Goal: Find contact information: Find contact information

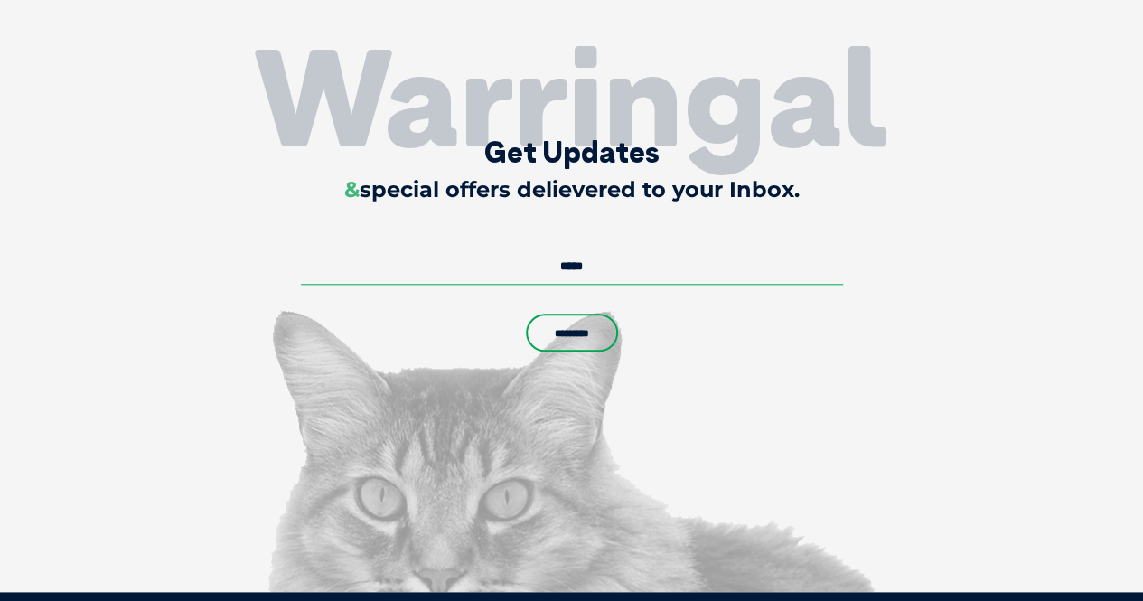
scroll to position [4102, 0]
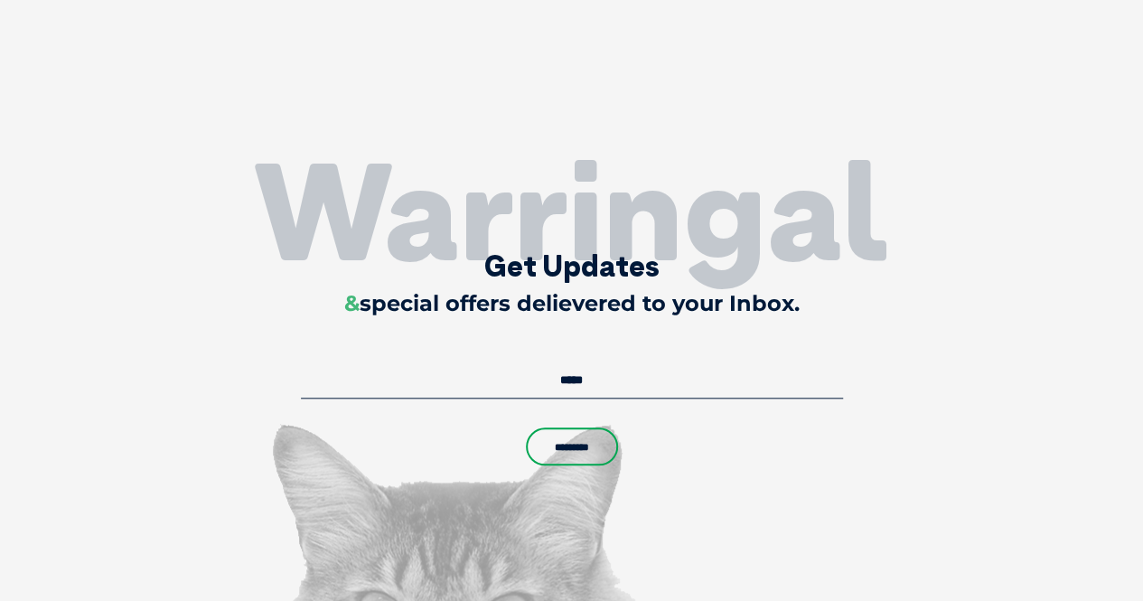
click at [566, 370] on input "Email *" at bounding box center [572, 380] width 542 height 36
click at [546, 362] on input "Email *" at bounding box center [572, 380] width 542 height 36
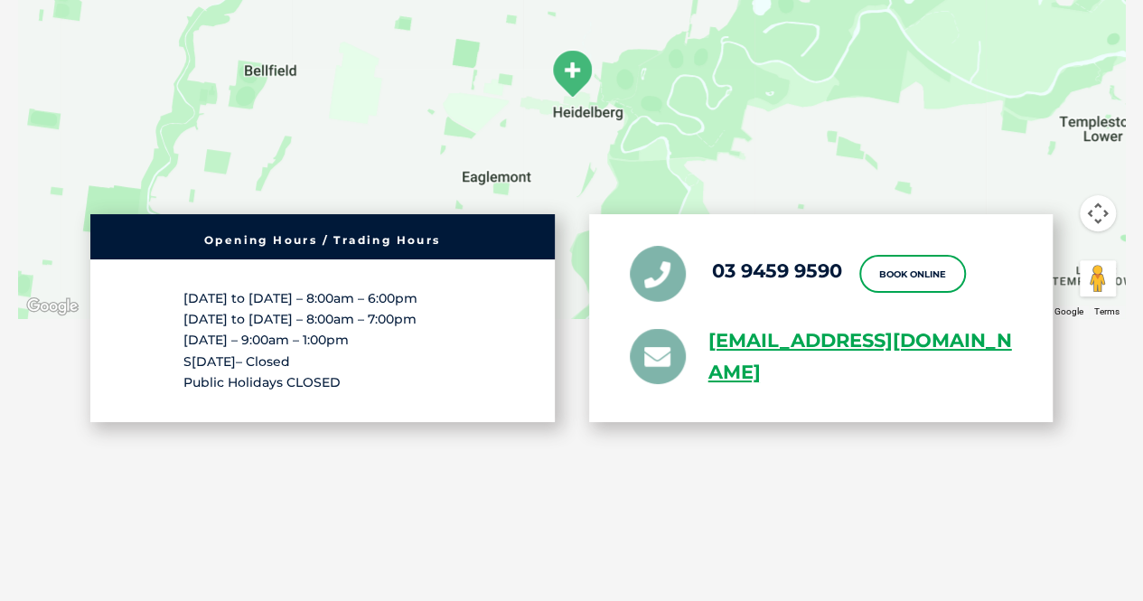
scroll to position [3644, 0]
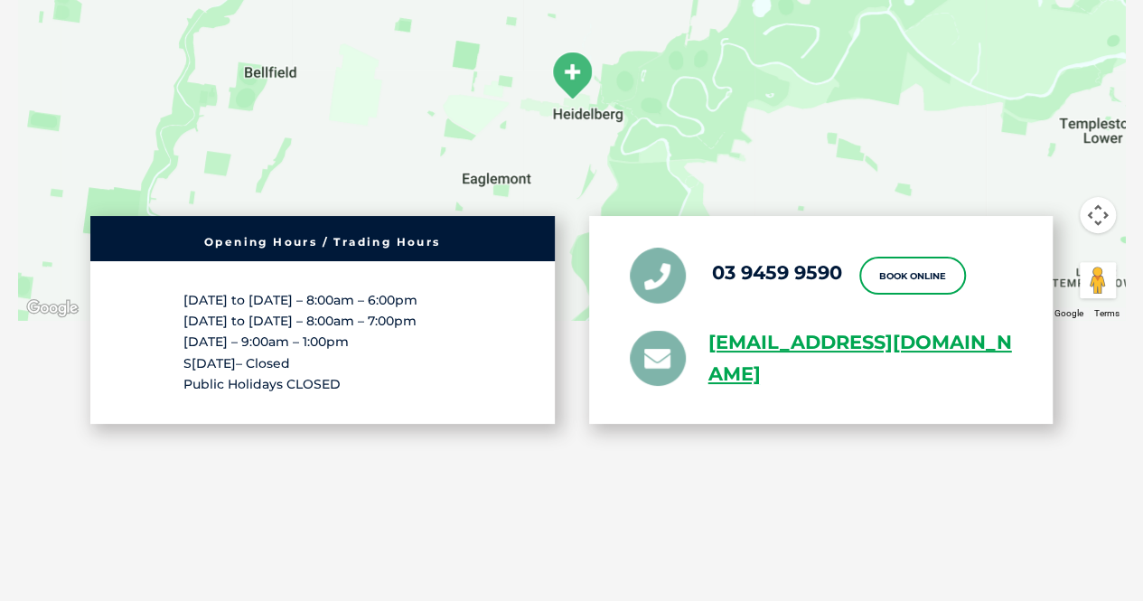
click at [815, 555] on section "[STREET_ADDRESS] To navigate the map with touch gestures double-tap and hold yo…" at bounding box center [571, 148] width 1143 height 975
click at [772, 348] on link "[EMAIL_ADDRESS][DOMAIN_NAME]" at bounding box center [860, 358] width 304 height 63
click at [764, 507] on section "[STREET_ADDRESS] To navigate the map with touch gestures double-tap and hold yo…" at bounding box center [571, 148] width 1143 height 975
click at [765, 330] on link "[EMAIL_ADDRESS][DOMAIN_NAME]" at bounding box center [860, 358] width 304 height 63
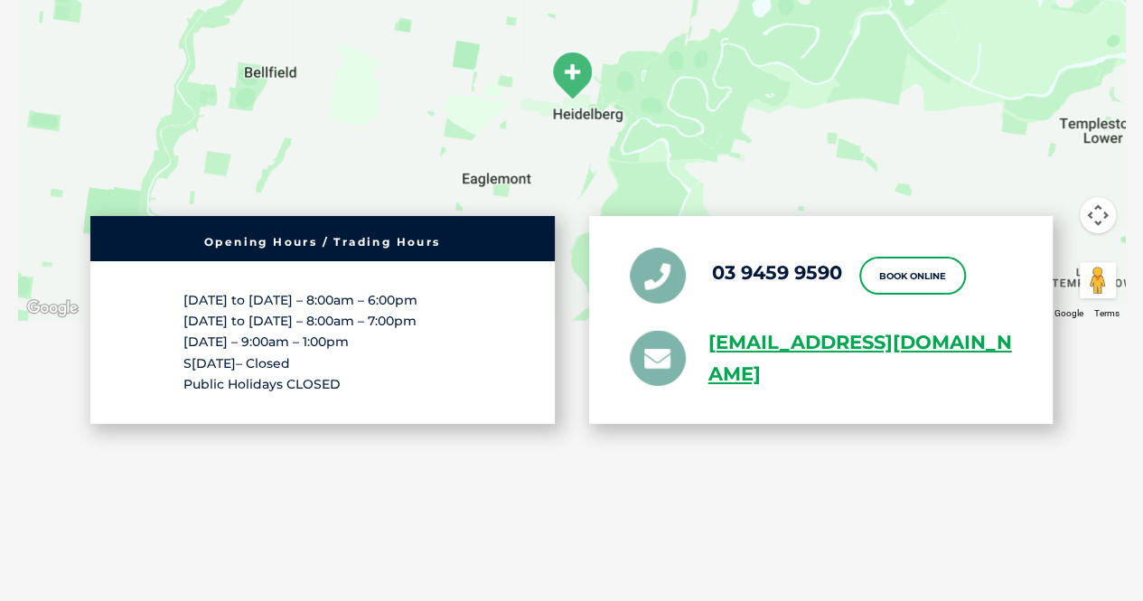
click at [681, 506] on div "[STREET_ADDRESS] To navigate the map with touch gestures double-tap and hold yo…" at bounding box center [571, 94] width 1143 height 866
